Goal: Check status: Check status

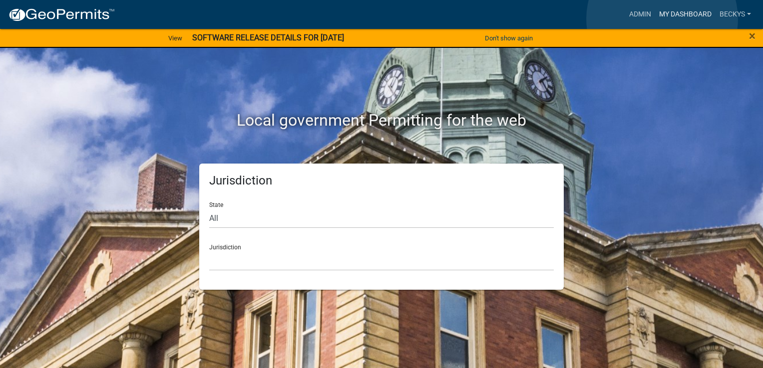
click at [662, 19] on link "My Dashboard" at bounding box center [685, 14] width 60 height 19
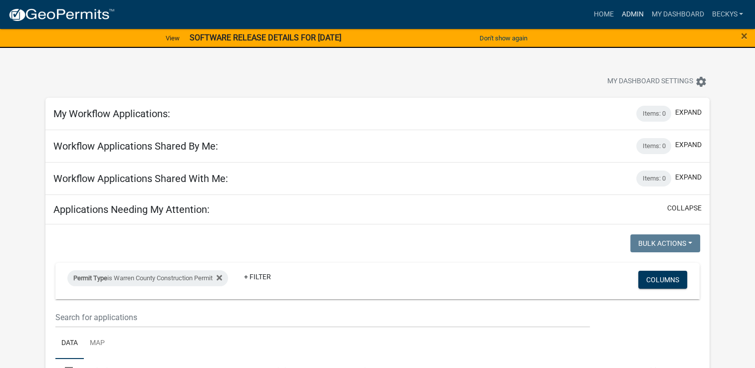
click at [630, 17] on link "Admin" at bounding box center [632, 14] width 30 height 19
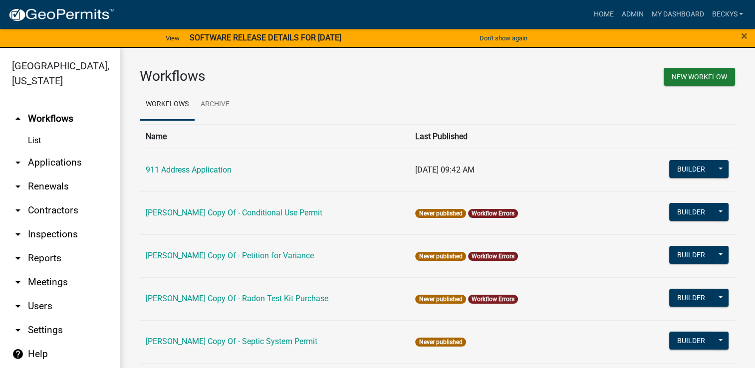
click at [59, 151] on link "arrow_drop_down Applications" at bounding box center [60, 163] width 120 height 24
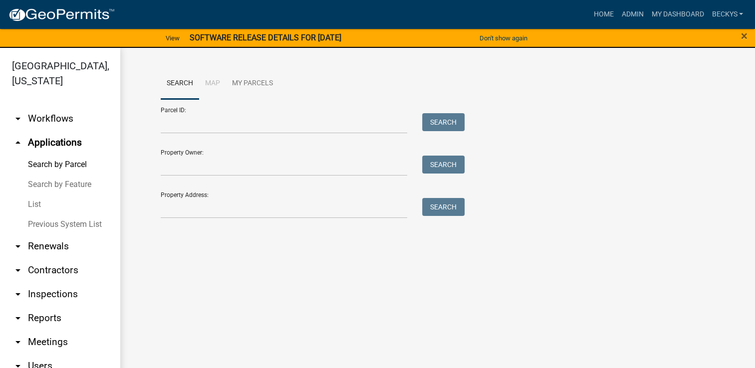
click at [42, 195] on link "List" at bounding box center [60, 205] width 120 height 20
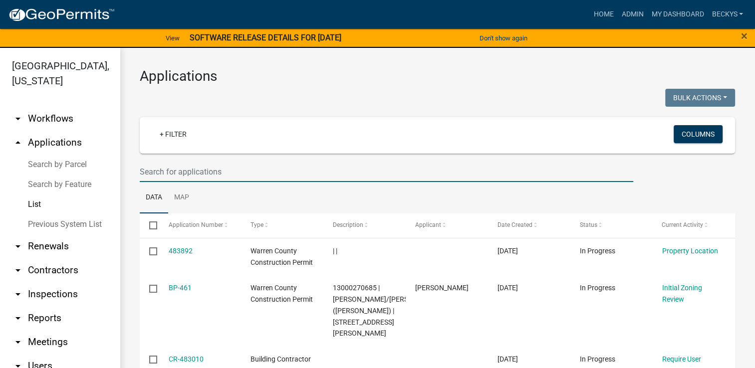
click at [149, 171] on input "text" at bounding box center [387, 172] width 494 height 20
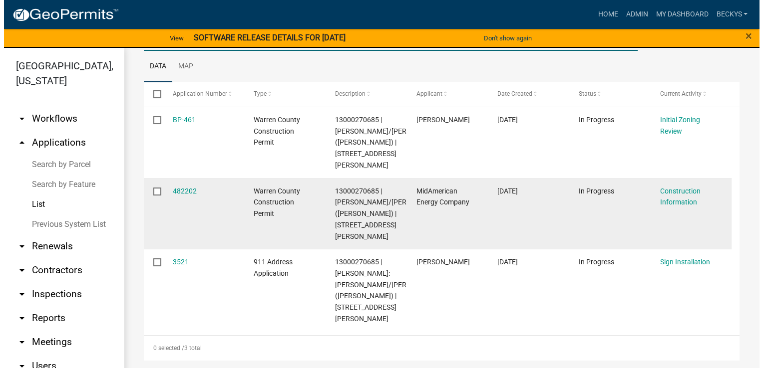
scroll to position [131, 0]
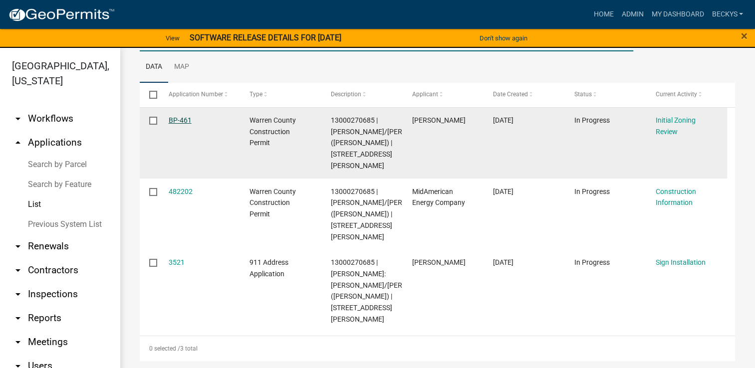
type input "16359"
click at [187, 116] on link "BP-461" at bounding box center [180, 120] width 23 height 8
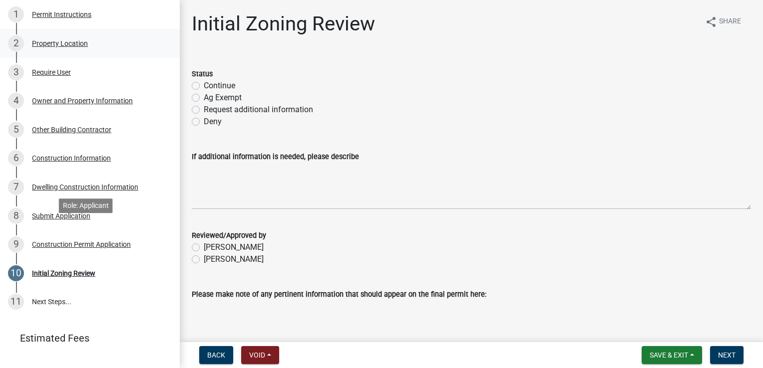
scroll to position [211, 0]
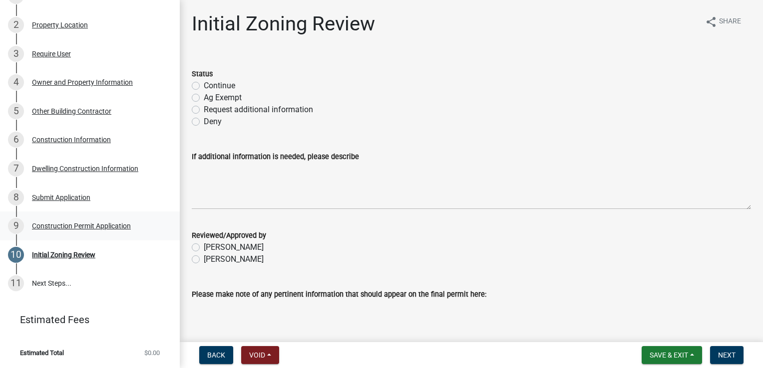
click at [78, 228] on div "Construction Permit Application" at bounding box center [81, 226] width 99 height 7
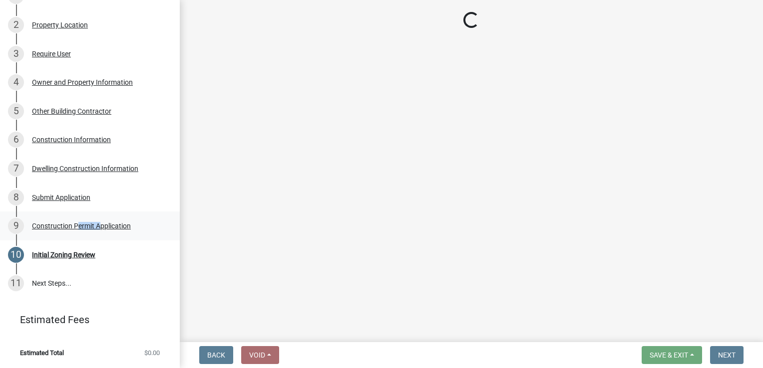
click at [78, 228] on div "Construction Permit Application" at bounding box center [81, 226] width 99 height 7
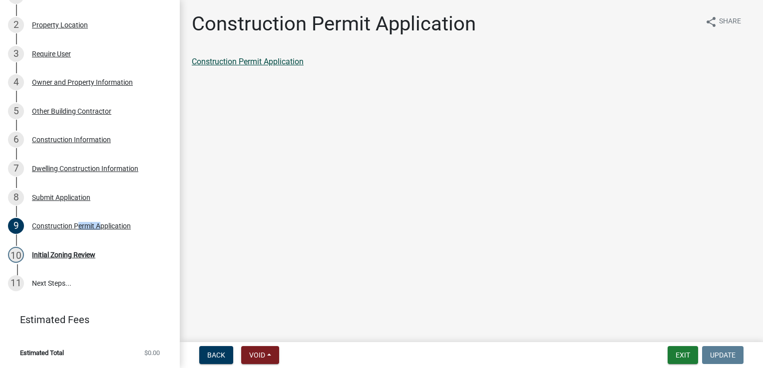
click at [214, 64] on link "Construction Permit Application" at bounding box center [248, 61] width 112 height 9
